Goal: Information Seeking & Learning: Learn about a topic

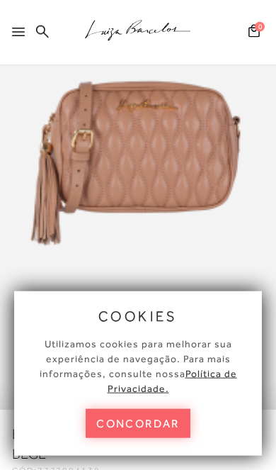
scroll to position [153, 0]
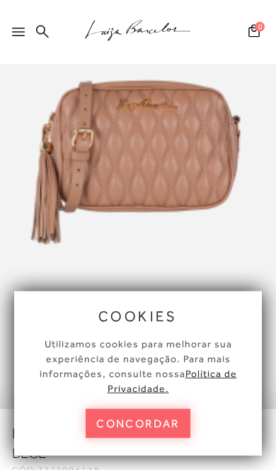
click at [122, 437] on button "concordar" at bounding box center [138, 423] width 105 height 29
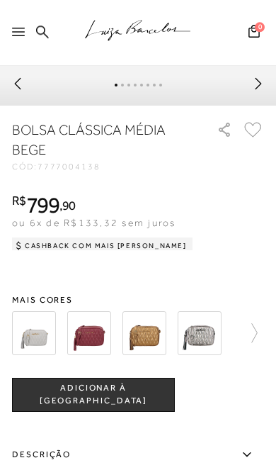
scroll to position [456, 0]
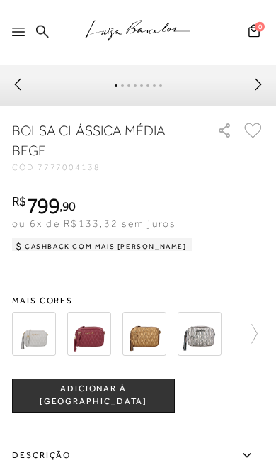
click at [251, 336] on icon at bounding box center [248, 334] width 20 height 20
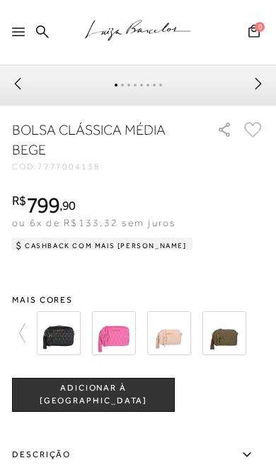
click at [23, 342] on icon at bounding box center [23, 332] width 6 height 19
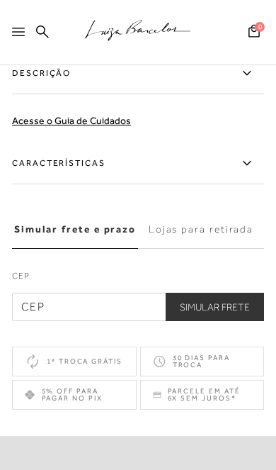
scroll to position [840, 0]
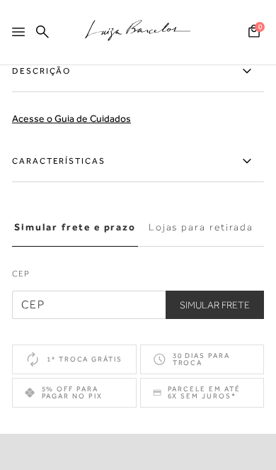
click at [40, 170] on label "Características" at bounding box center [138, 161] width 252 height 41
click at [0, 0] on input "Características" at bounding box center [0, 0] width 0 height 0
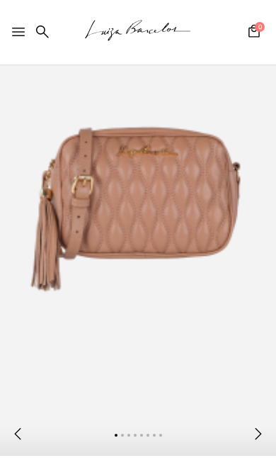
scroll to position [0, 0]
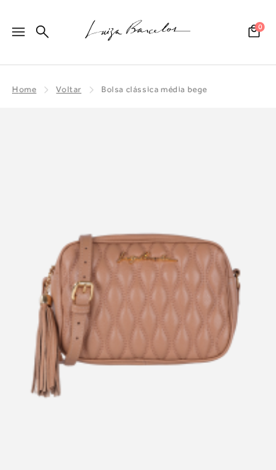
click at [22, 31] on icon at bounding box center [18, 32] width 13 height 9
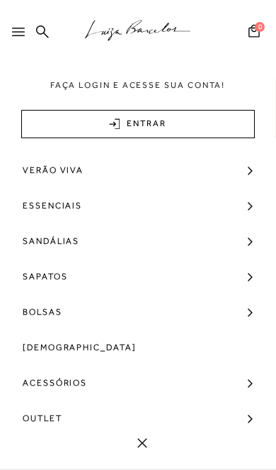
click at [142, 439] on icon at bounding box center [142, 443] width 10 height 10
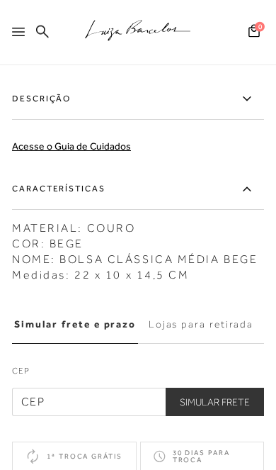
scroll to position [814, 0]
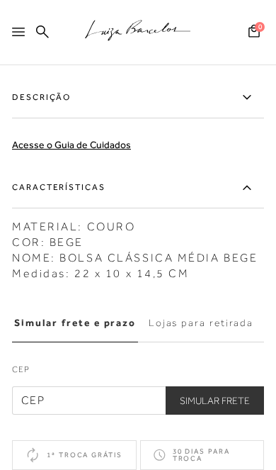
click at [27, 150] on link "Acesse o Guia de Cuidados" at bounding box center [71, 144] width 119 height 11
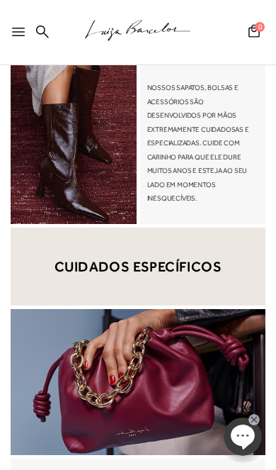
scroll to position [702, 0]
